Goal: Book appointment/travel/reservation

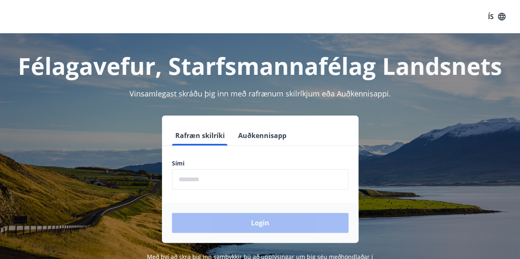
click at [112, 61] on h1 "Félagavefur, Starfsmannafélag Landsnets" at bounding box center [260, 66] width 500 height 32
click at [189, 175] on input "phone" at bounding box center [260, 179] width 176 height 20
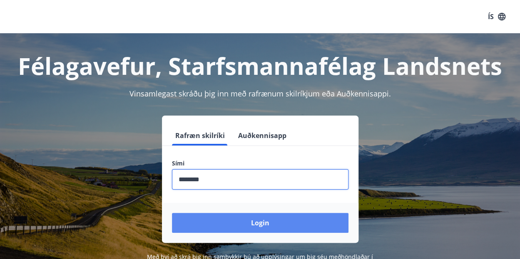
type input "********"
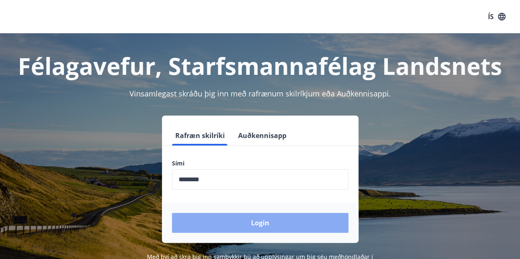
click at [255, 226] on button "Login" at bounding box center [260, 223] width 176 height 20
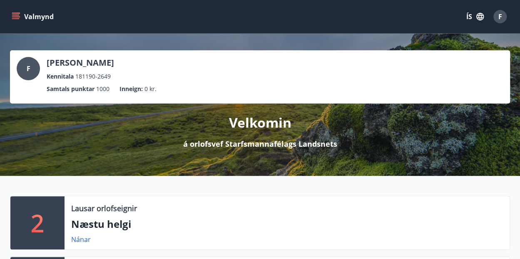
click at [17, 15] on icon "menu" at bounding box center [15, 15] width 7 height 1
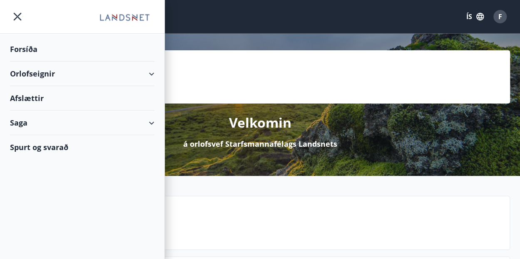
click at [60, 79] on div "Orlofseignir" at bounding box center [82, 74] width 144 height 25
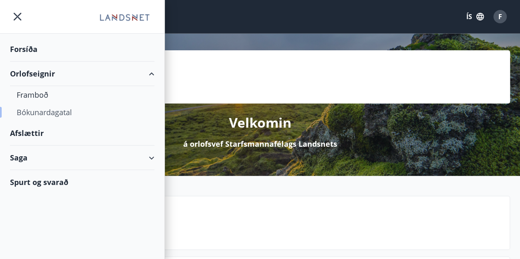
click at [42, 113] on div "Bókunardagatal" at bounding box center [82, 112] width 131 height 17
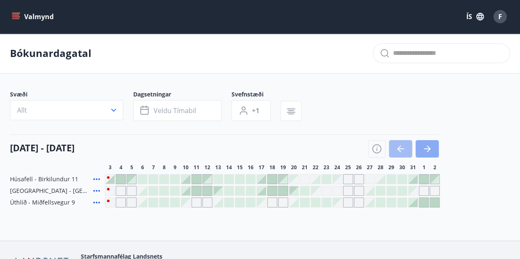
click at [422, 143] on button "button" at bounding box center [426, 148] width 23 height 17
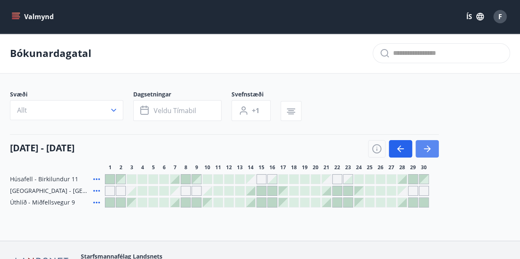
click at [424, 144] on icon "button" at bounding box center [427, 149] width 10 height 10
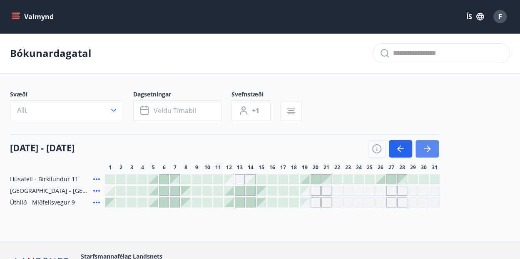
click at [429, 147] on icon "button" at bounding box center [427, 149] width 10 height 10
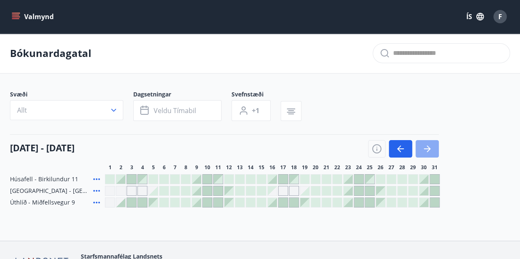
click at [423, 150] on icon "button" at bounding box center [427, 149] width 10 height 10
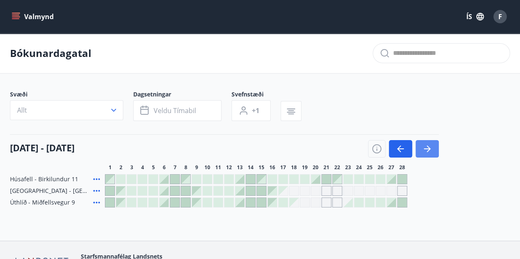
click at [423, 150] on icon "button" at bounding box center [427, 149] width 10 height 10
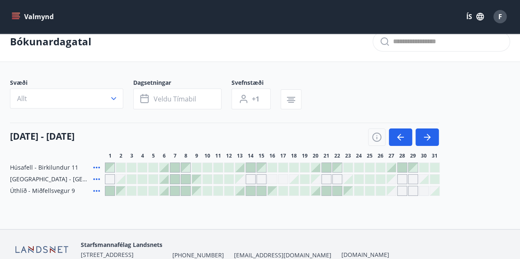
scroll to position [18, 0]
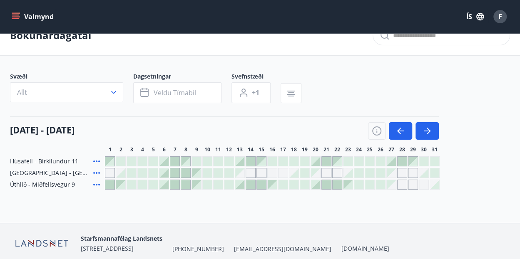
click at [418, 172] on div at bounding box center [272, 173] width 335 height 10
click at [425, 173] on div at bounding box center [423, 173] width 9 height 9
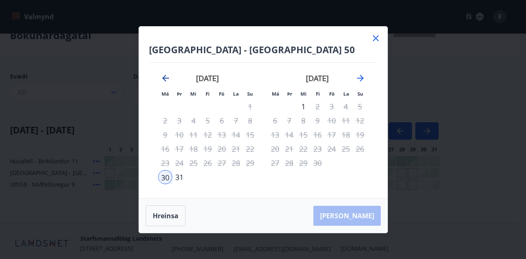
click at [161, 79] on icon "Move backward to switch to the previous month." at bounding box center [166, 78] width 10 height 10
drag, startPoint x: 161, startPoint y: 79, endPoint x: 145, endPoint y: 79, distance: 15.8
click at [145, 79] on div "Akureyri - Klettaborg 50 Má Þr Mi Fi Fö La Su Má Þr Mi Fi Fö La Su janúar 2026 …" at bounding box center [263, 113] width 248 height 172
click at [164, 76] on icon "Move backward to switch to the previous month." at bounding box center [165, 78] width 7 height 7
click at [363, 78] on icon "Move forward to switch to the next month." at bounding box center [360, 78] width 7 height 7
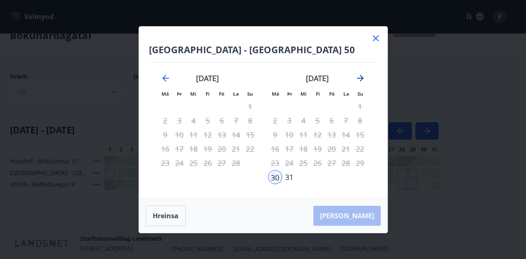
click at [360, 77] on icon "Move forward to switch to the next month." at bounding box center [360, 78] width 10 height 10
click at [165, 76] on icon "Move backward to switch to the previous month." at bounding box center [165, 78] width 7 height 7
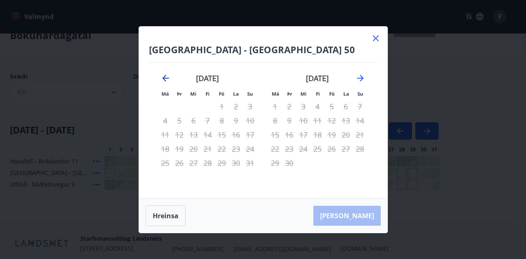
click at [165, 76] on icon "Move backward to switch to the previous month." at bounding box center [165, 78] width 7 height 7
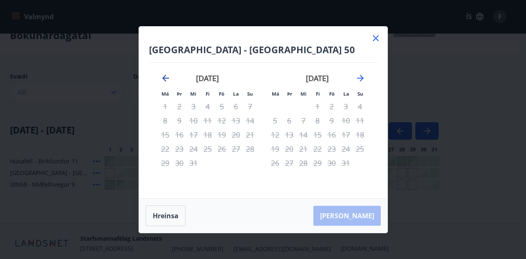
click at [165, 76] on icon "Move backward to switch to the previous month." at bounding box center [165, 78] width 7 height 7
click at [372, 38] on icon at bounding box center [376, 38] width 10 height 10
click at [372, 38] on div "Bókunardagatal" at bounding box center [260, 35] width 520 height 40
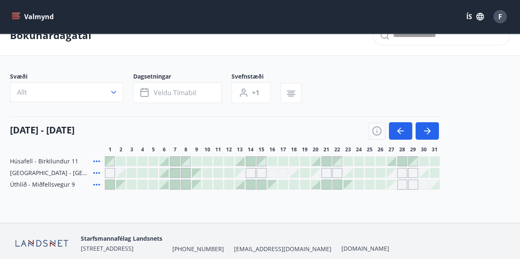
scroll to position [0, 0]
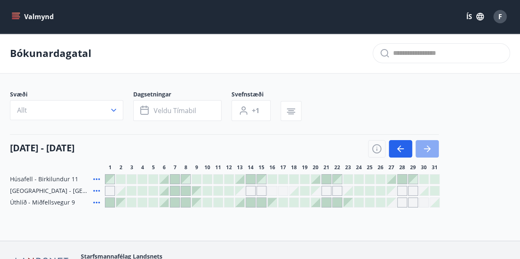
click at [425, 145] on icon "button" at bounding box center [427, 149] width 10 height 10
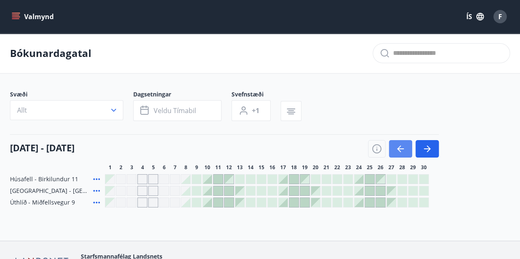
click at [399, 142] on button "button" at bounding box center [400, 148] width 23 height 17
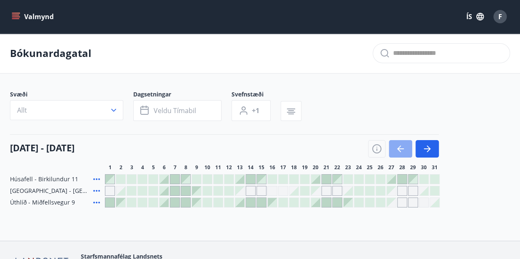
click at [400, 145] on icon "button" at bounding box center [400, 149] width 10 height 10
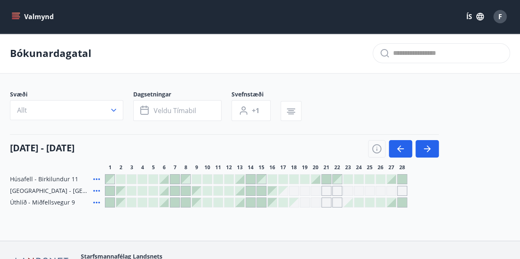
click at [206, 193] on div at bounding box center [207, 190] width 9 height 9
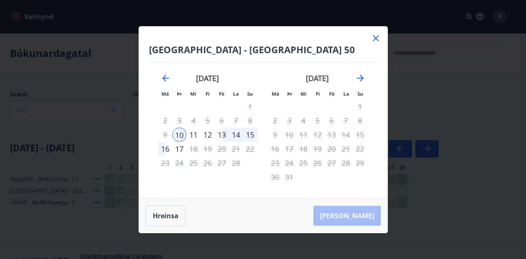
click at [375, 41] on icon at bounding box center [376, 38] width 10 height 10
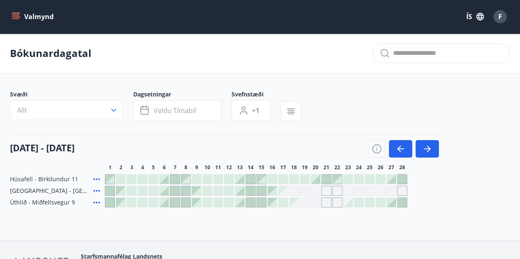
click at [196, 189] on div at bounding box center [196, 190] width 9 height 9
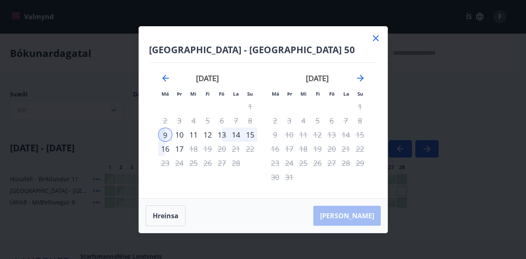
click at [376, 34] on icon at bounding box center [376, 38] width 10 height 10
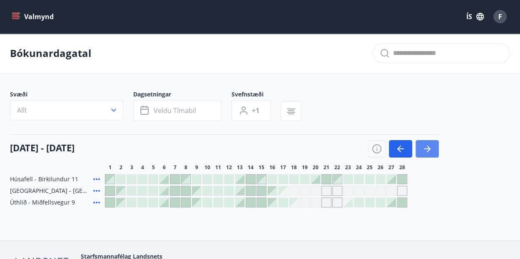
click at [429, 149] on icon "button" at bounding box center [429, 149] width 4 height 7
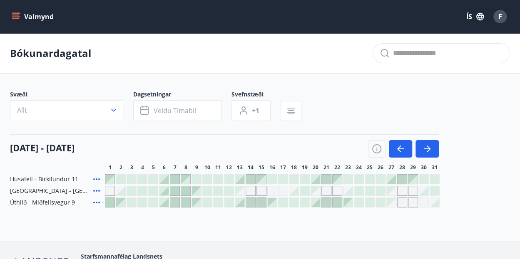
click at [401, 191] on div "Gráir dagar eru ekki bókanlegir" at bounding box center [402, 191] width 10 height 10
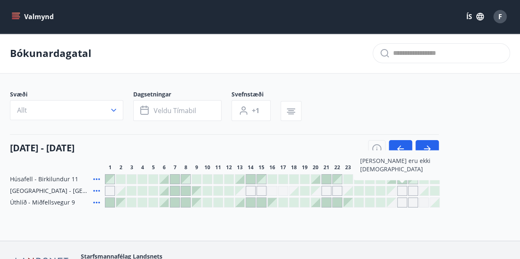
click at [402, 189] on div "Gráir dagar eru ekki bókanlegir" at bounding box center [402, 191] width 10 height 10
click at [427, 191] on div at bounding box center [423, 190] width 9 height 9
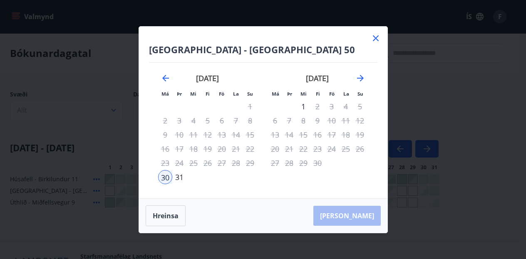
click at [373, 40] on icon at bounding box center [376, 38] width 6 height 6
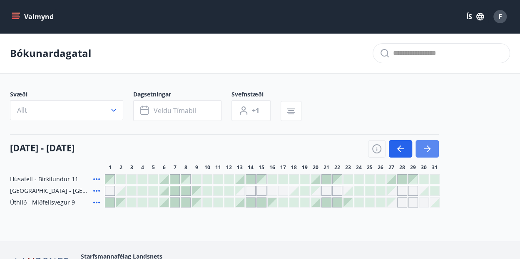
click at [432, 154] on button "button" at bounding box center [426, 148] width 23 height 17
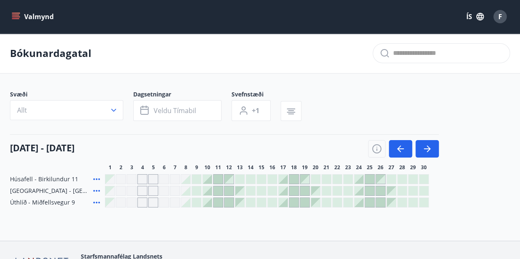
click at [110, 180] on div "Gráir dagar eru ekki bókanlegir" at bounding box center [109, 179] width 9 height 9
click at [152, 141] on div "01 apríl - 30 apríl" at bounding box center [224, 145] width 429 height 23
click at [405, 149] on icon "button" at bounding box center [400, 149] width 10 height 10
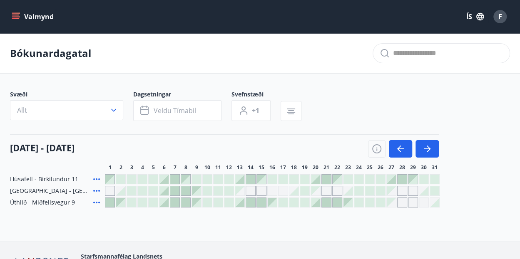
scroll to position [10, 0]
